Goal: Task Accomplishment & Management: Complete application form

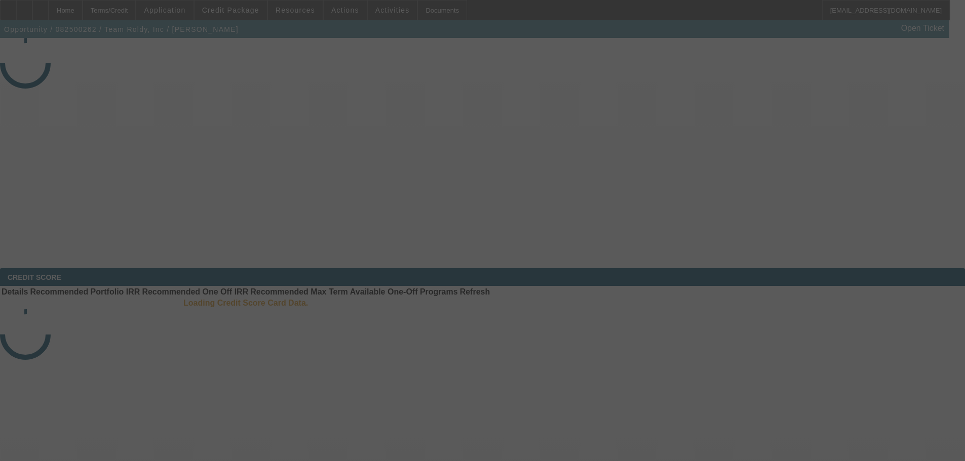
select select "3"
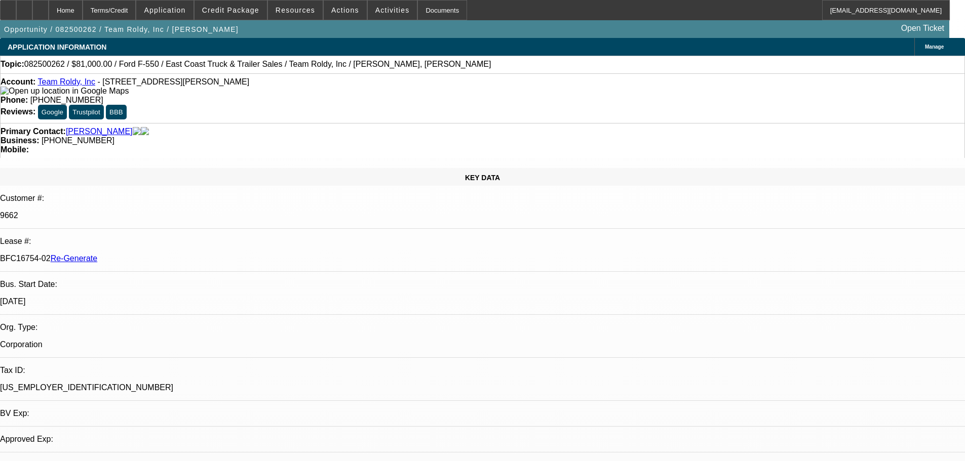
select select "0"
select select "1"
select select "2"
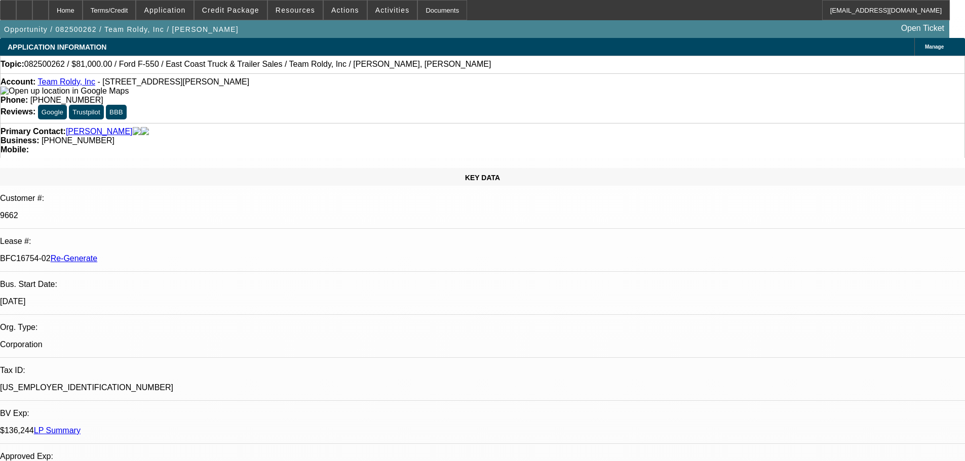
select select "6"
click at [389, 11] on span "Activities" at bounding box center [392, 10] width 34 height 8
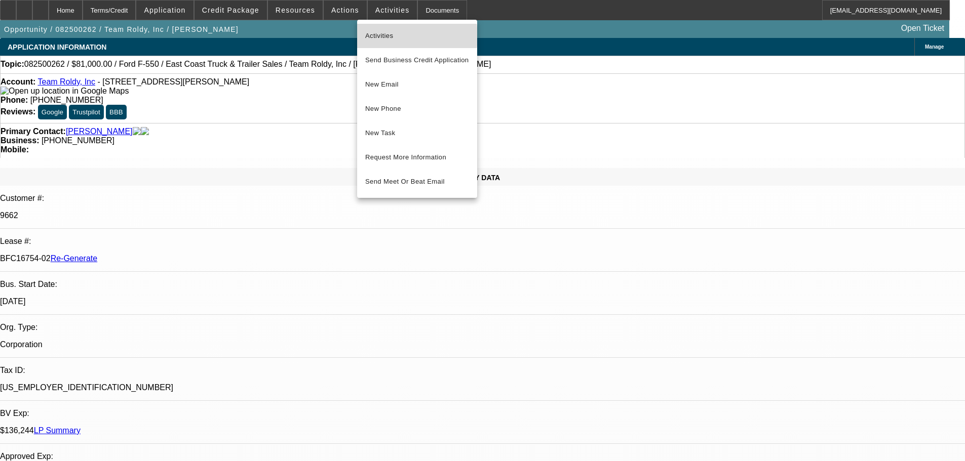
click at [393, 37] on span "Activities" at bounding box center [417, 36] width 104 height 12
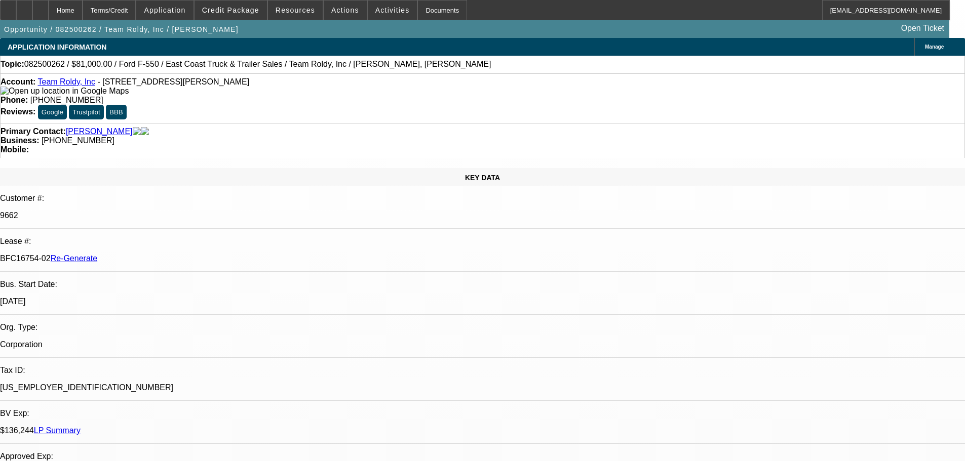
select select "3"
select select "0"
select select "2"
select select "0"
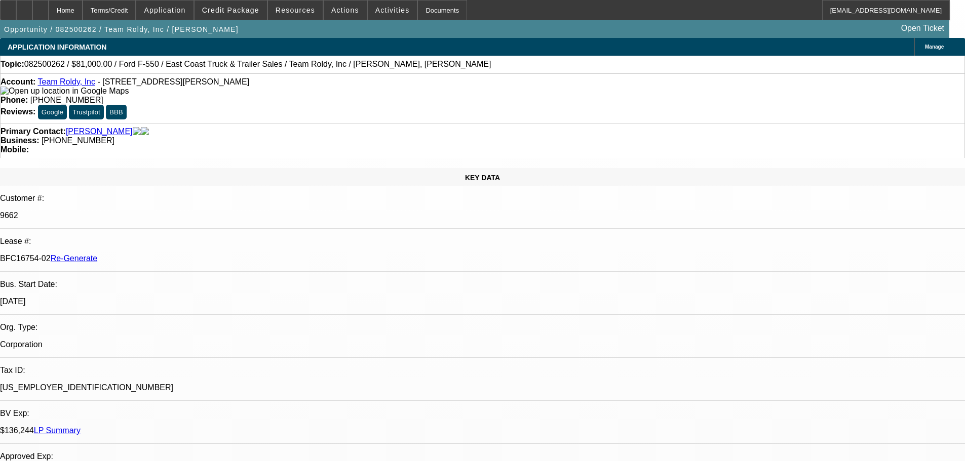
select select "6"
select select "3"
select select "0"
select select "2"
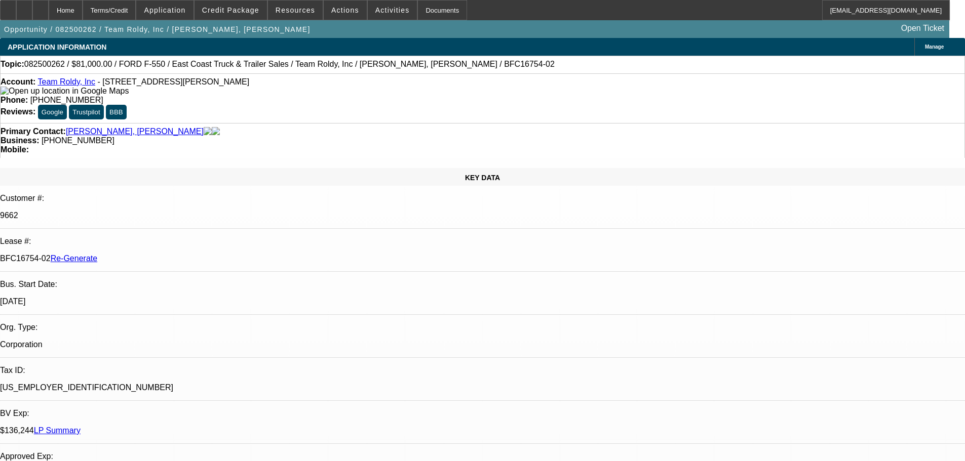
select select "0"
select select "6"
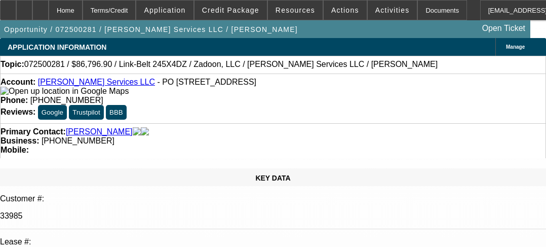
select select "3"
select select "0.1"
select select "0"
select select "2"
select select "0"
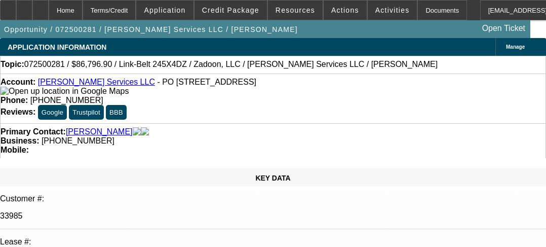
select select "6"
click at [313, 13] on span at bounding box center [295, 10] width 55 height 24
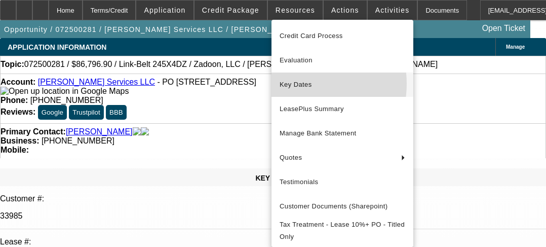
click at [300, 84] on span "Key Dates" at bounding box center [342, 84] width 126 height 12
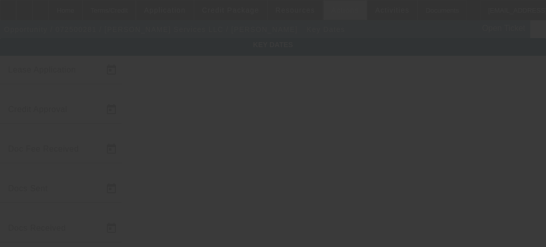
type input "7/14/2025"
type input "7/15/2025"
type input "7/21/2025"
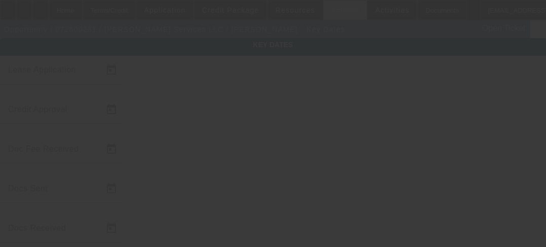
type input "7/24/2025"
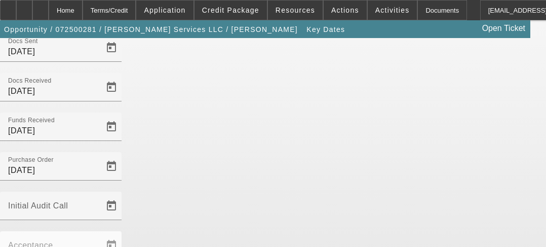
scroll to position [90, 0]
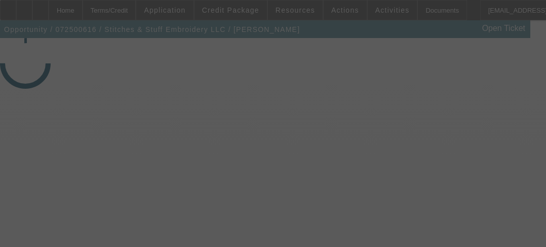
select select "4"
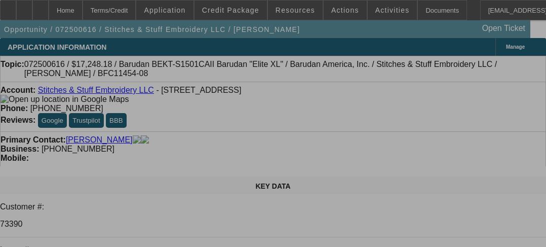
select select "0"
select select "2"
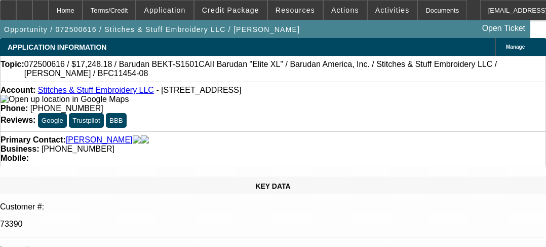
select select "2"
select select "0.1"
select select "4"
click at [302, 11] on span "Resources" at bounding box center [294, 10] width 39 height 8
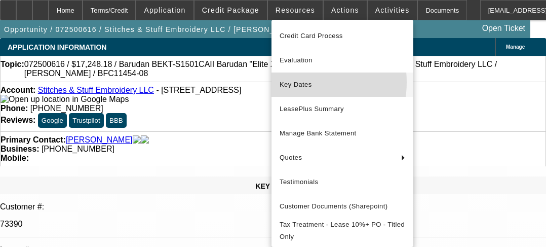
click at [296, 82] on span "Key Dates" at bounding box center [342, 84] width 126 height 12
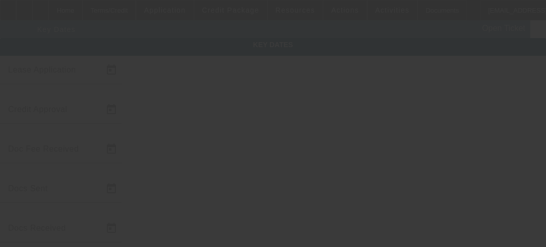
type input "[DATE]"
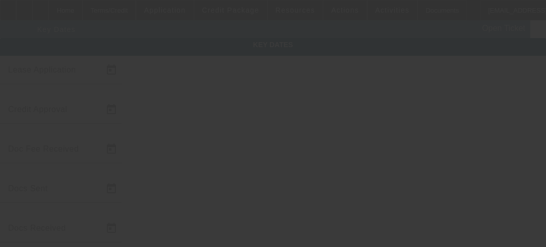
type input "[DATE]"
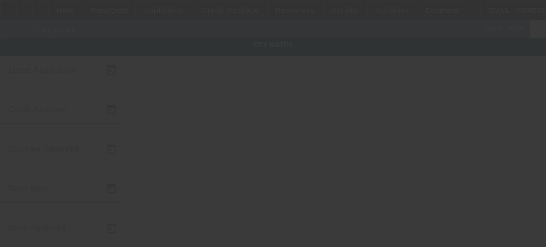
type input "[DATE]"
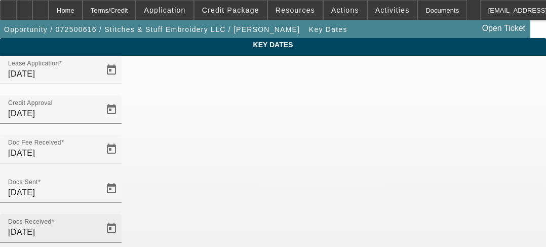
scroll to position [141, 0]
